Goal: Task Accomplishment & Management: Use online tool/utility

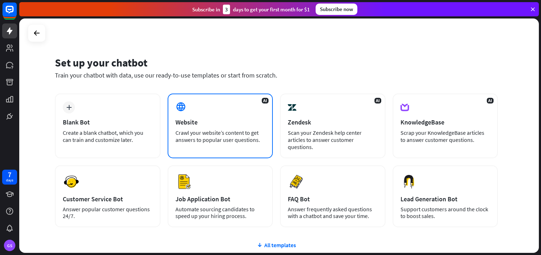
click at [190, 114] on div "AI Website Crawl your website’s content to get answers to popular user question…" at bounding box center [219, 126] width 105 height 65
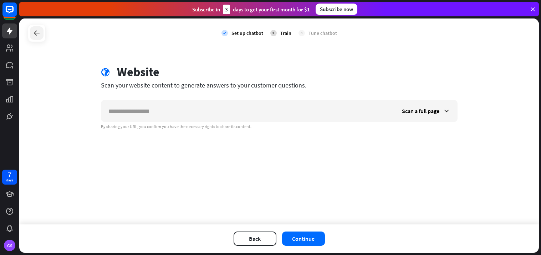
click at [35, 29] on icon at bounding box center [36, 33] width 9 height 9
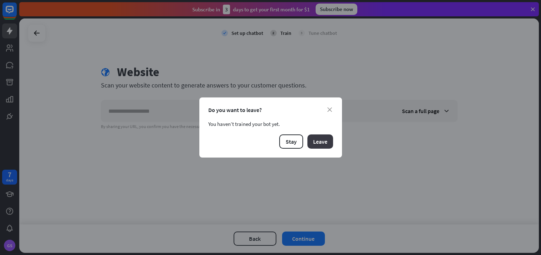
click at [316, 148] on button "Leave" at bounding box center [320, 142] width 26 height 14
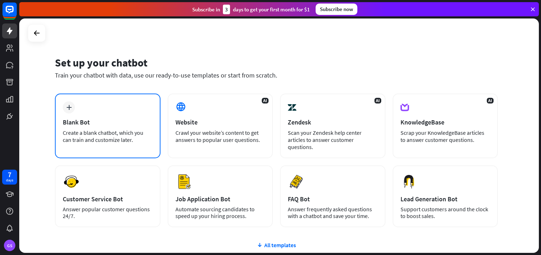
click at [112, 105] on div "plus Blank Bot Create a blank chatbot, which you can train and customize later." at bounding box center [107, 126] width 105 height 65
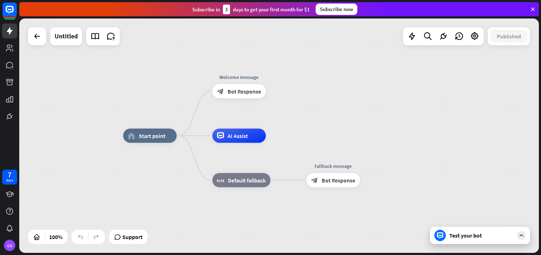
click at [389, 210] on div "home_2 Start point Welcome message block_bot_response Bot Response AI Assist bl…" at bounding box center [382, 253] width 519 height 235
click at [273, 93] on icon "plus" at bounding box center [274, 91] width 5 height 5
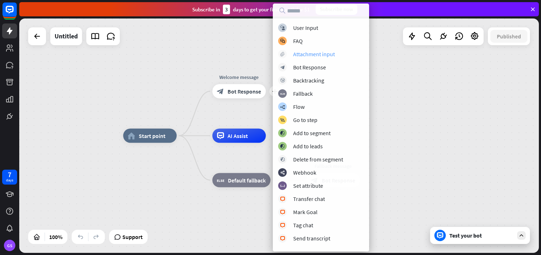
click at [324, 55] on div "Attachment input" at bounding box center [314, 54] width 42 height 7
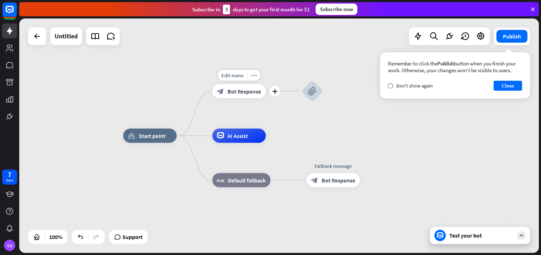
drag, startPoint x: 234, startPoint y: 96, endPoint x: 290, endPoint y: 104, distance: 56.1
click at [290, 136] on div "home_2 Start point Edit name more_horiz plus block_bot_response Bot Response bl…" at bounding box center [382, 253] width 519 height 235
click at [134, 116] on div "Edit name" at bounding box center [143, 120] width 29 height 11
type input "******"
click at [276, 107] on div "****** home_2 Start point Edit name more_horiz plus Welcome message block_bot_r…" at bounding box center [278, 136] width 519 height 235
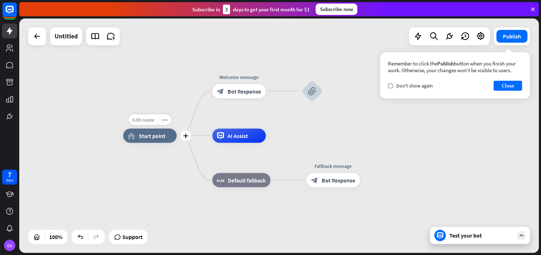
click at [152, 122] on span "Edit name" at bounding box center [143, 120] width 22 height 6
type input "*"
click at [284, 126] on div "home_2 Start point Welcome message block_bot_response Bot Response block_attach…" at bounding box center [278, 136] width 519 height 235
click at [134, 238] on span "Support" at bounding box center [132, 237] width 20 height 11
